Goal: Answer question/provide support

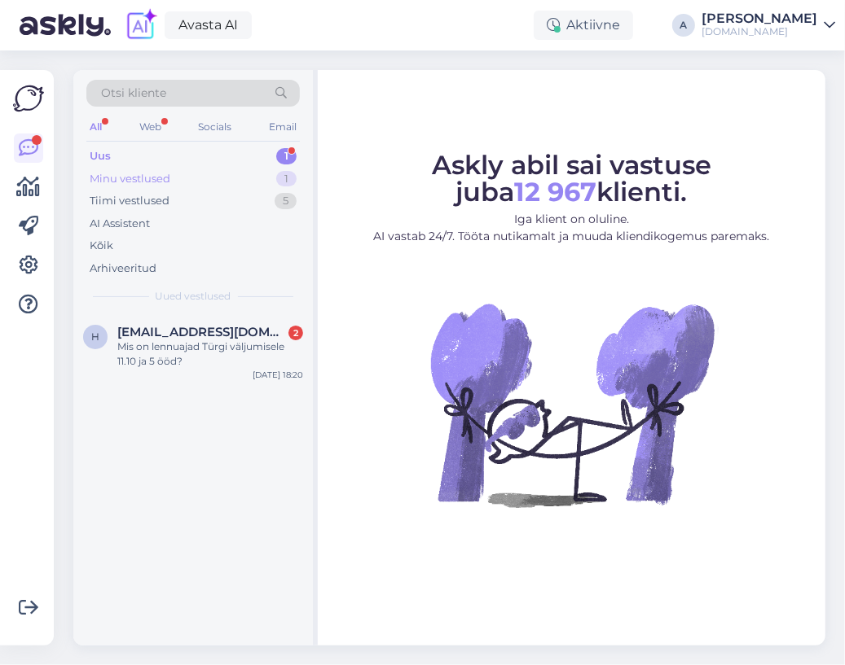
click at [240, 174] on div "Minu vestlused 1" at bounding box center [192, 179] width 213 height 23
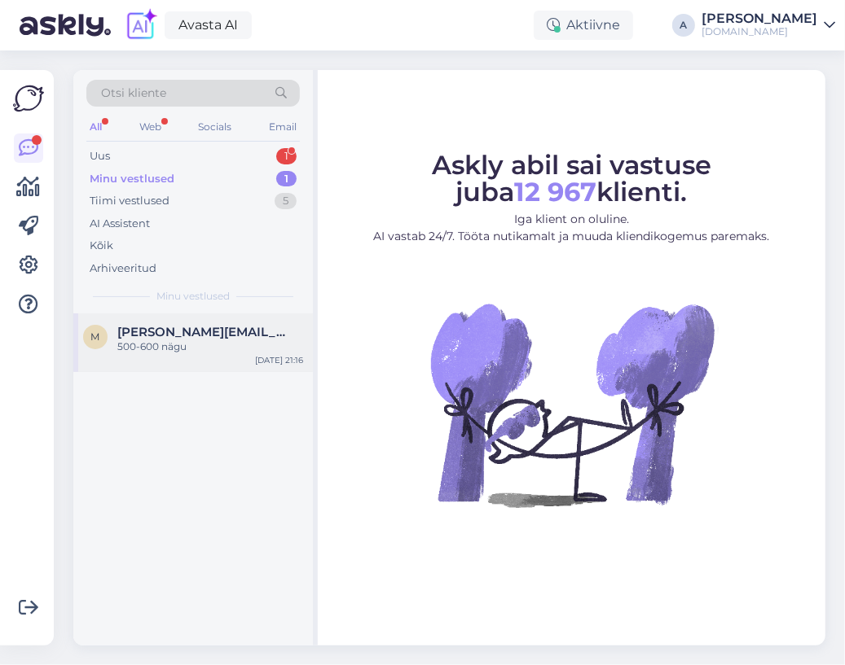
click at [212, 326] on span "[PERSON_NAME][EMAIL_ADDRESS][PERSON_NAME][DOMAIN_NAME]" at bounding box center [201, 332] width 169 height 15
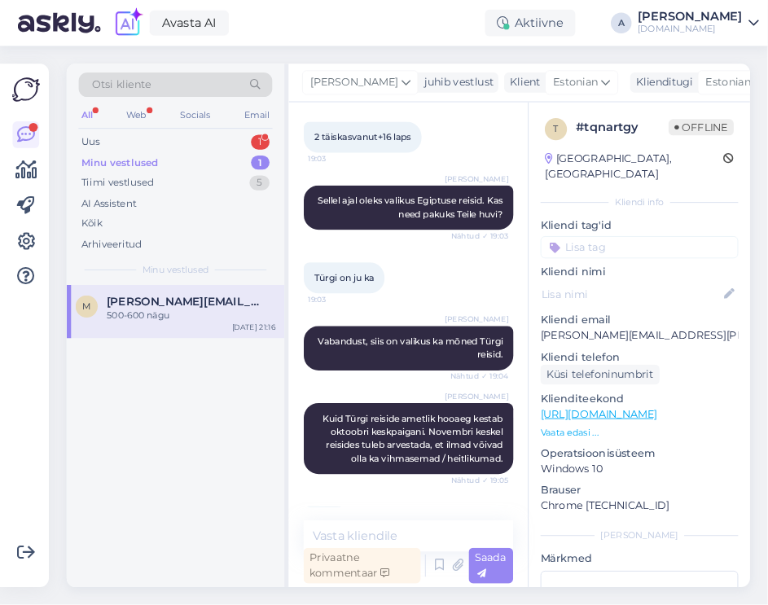
scroll to position [2544, 0]
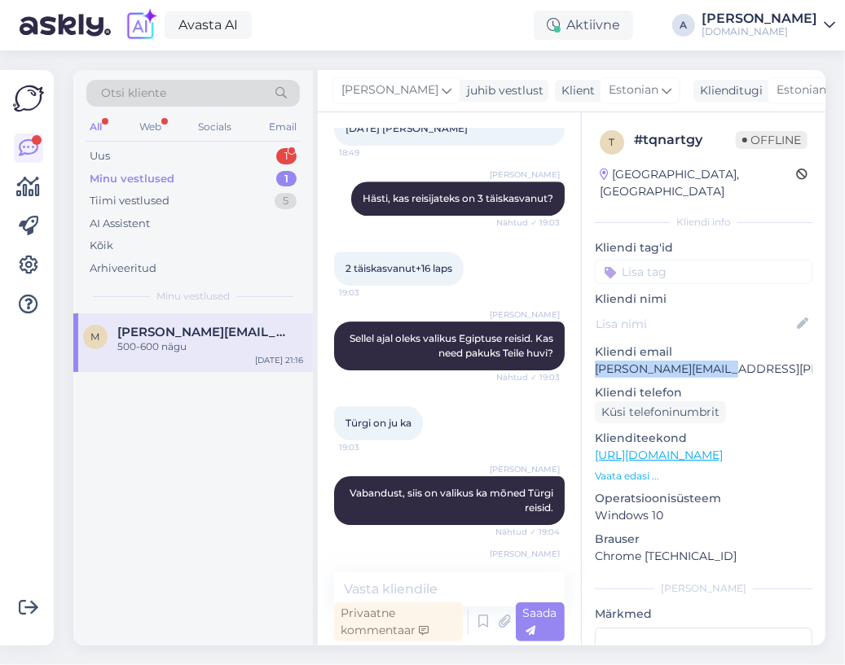
drag, startPoint x: 734, startPoint y: 351, endPoint x: 593, endPoint y: 350, distance: 140.9
click at [593, 350] on div "t # tqnartgy Offline [GEOGRAPHIC_DATA], [GEOGRAPHIC_DATA] info Kliendi tag'id K…" at bounding box center [704, 455] width 244 height 687
copy p "[PERSON_NAME][EMAIL_ADDRESS][PERSON_NAME][DOMAIN_NAME]"
click at [668, 344] on p "Kliendi email" at bounding box center [703, 352] width 217 height 17
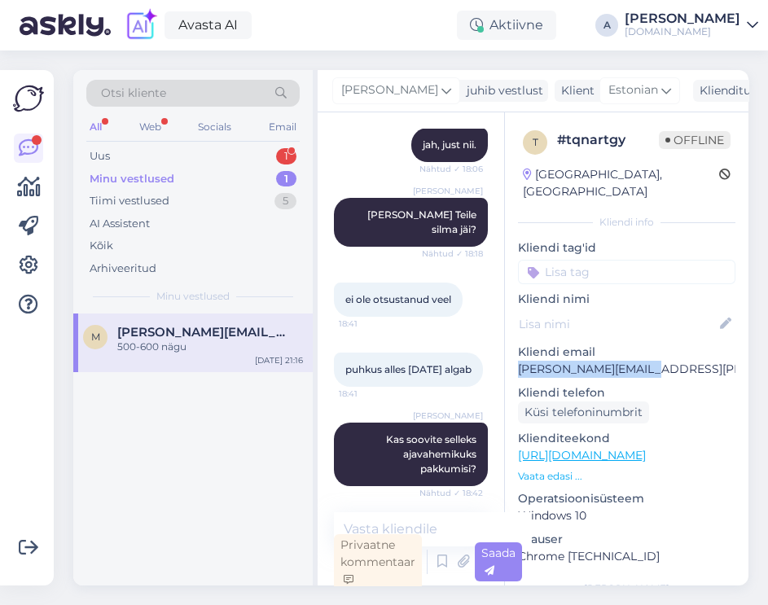
copy p "[PERSON_NAME][EMAIL_ADDRESS][PERSON_NAME][DOMAIN_NAME]"
drag, startPoint x: 725, startPoint y: 349, endPoint x: 520, endPoint y: 345, distance: 205.3
click at [520, 361] on p "[PERSON_NAME][EMAIL_ADDRESS][PERSON_NAME][DOMAIN_NAME]" at bounding box center [626, 369] width 217 height 17
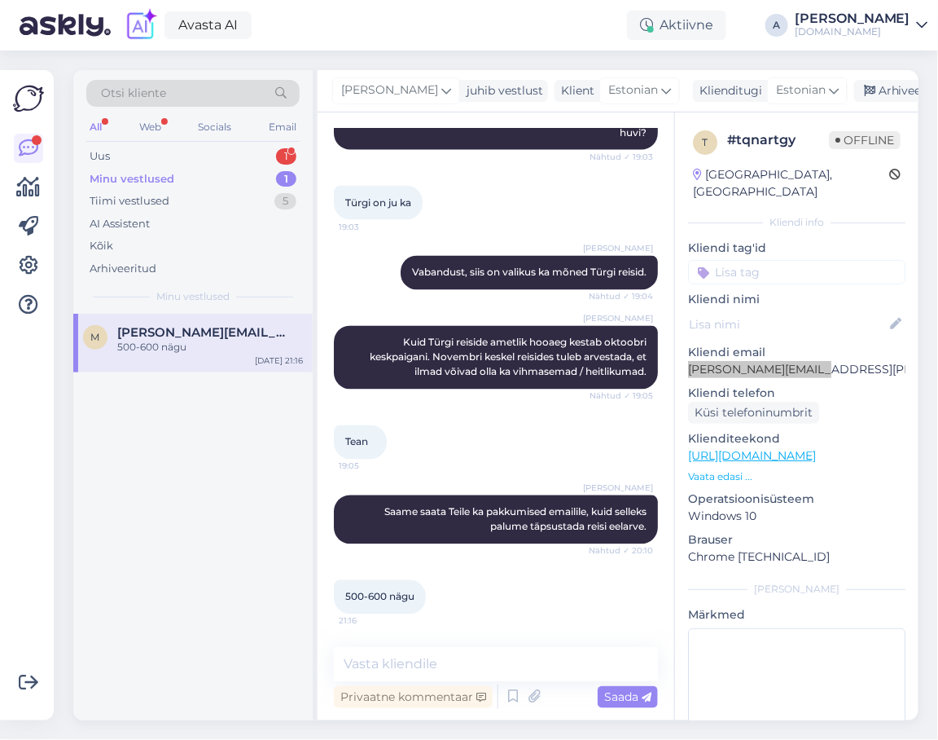
scroll to position [2630, 0]
click at [438, 653] on textarea at bounding box center [496, 664] width 324 height 34
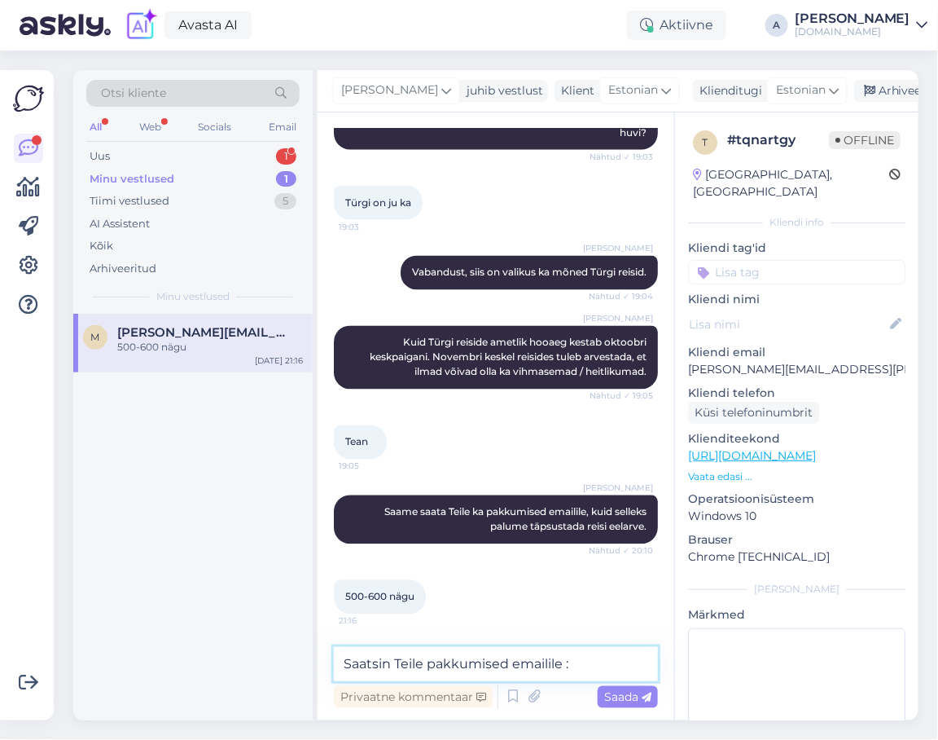
type textarea "Saatsin Teile pakkumised emailile :)"
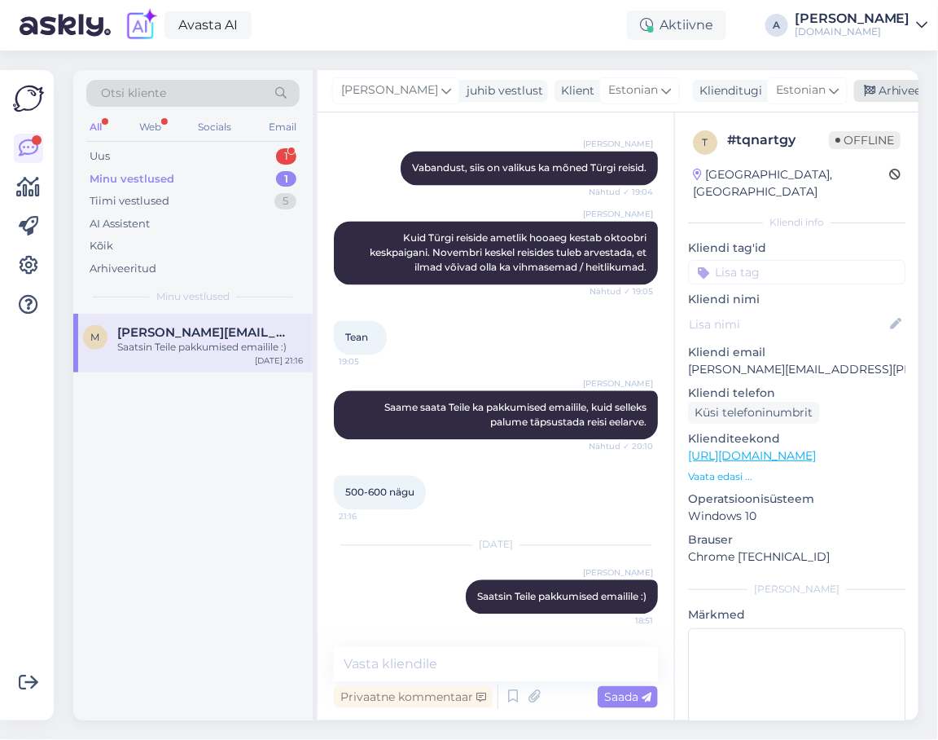
click at [844, 88] on div "Arhiveeri vestlus" at bounding box center [916, 91] width 125 height 22
